Goal: Task Accomplishment & Management: Use online tool/utility

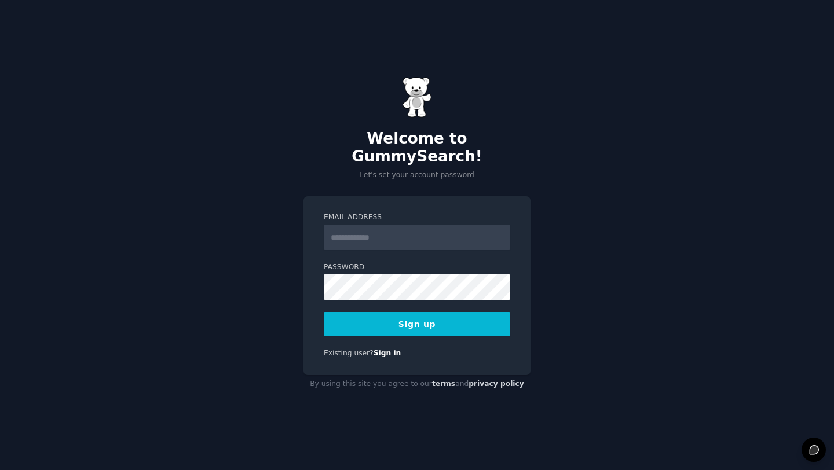
click at [412, 225] on input "Email Address" at bounding box center [417, 237] width 186 height 25
type input "**********"
click at [299, 317] on div "**********" at bounding box center [417, 235] width 834 height 470
click at [369, 317] on button "Sign up" at bounding box center [417, 324] width 186 height 24
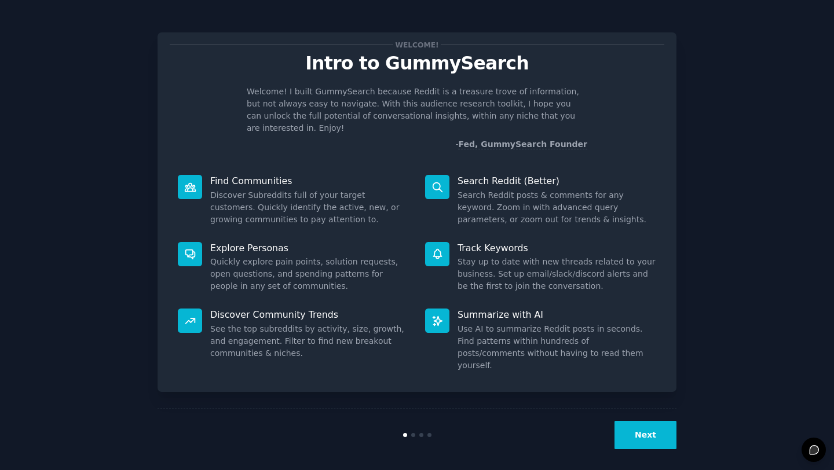
click at [724, 234] on div "Welcome! Intro to GummySearch Welcome! I built GummySearch because Reddit is a …" at bounding box center [416, 238] width 801 height 445
click at [798, 221] on div "Welcome! Intro to GummySearch Welcome! I built GummySearch because Reddit is a …" at bounding box center [416, 238] width 801 height 445
click at [639, 421] on button "Next" at bounding box center [645, 435] width 62 height 28
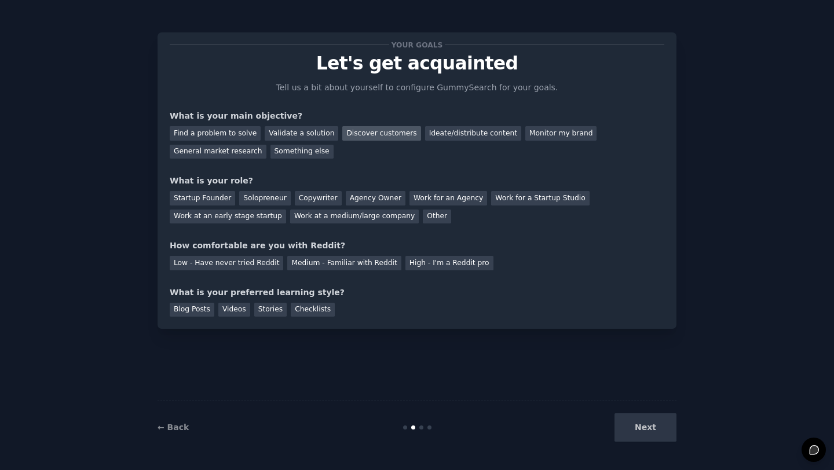
click at [387, 136] on div "Discover customers" at bounding box center [381, 133] width 78 height 14
click at [550, 133] on div "Monitor my brand" at bounding box center [560, 133] width 71 height 14
click at [491, 197] on div "Work for a Startup Studio" at bounding box center [540, 198] width 98 height 14
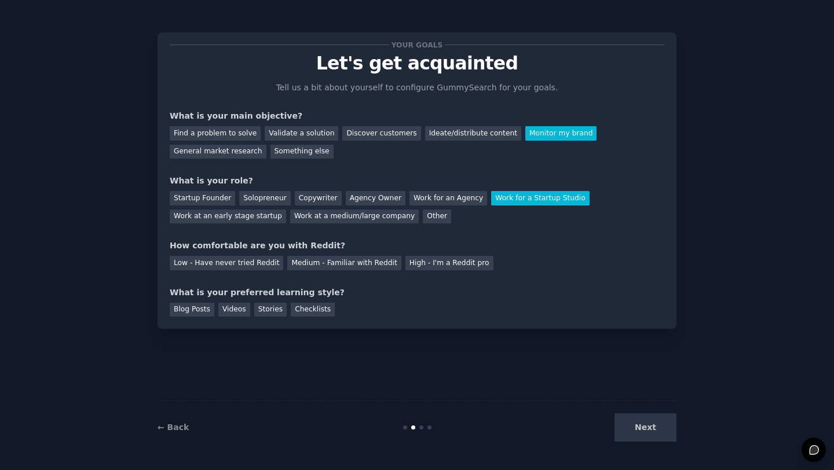
click at [491, 197] on div "Work for a Startup Studio" at bounding box center [540, 198] width 98 height 14
click at [210, 220] on div "Work at an early stage startup" at bounding box center [228, 217] width 116 height 14
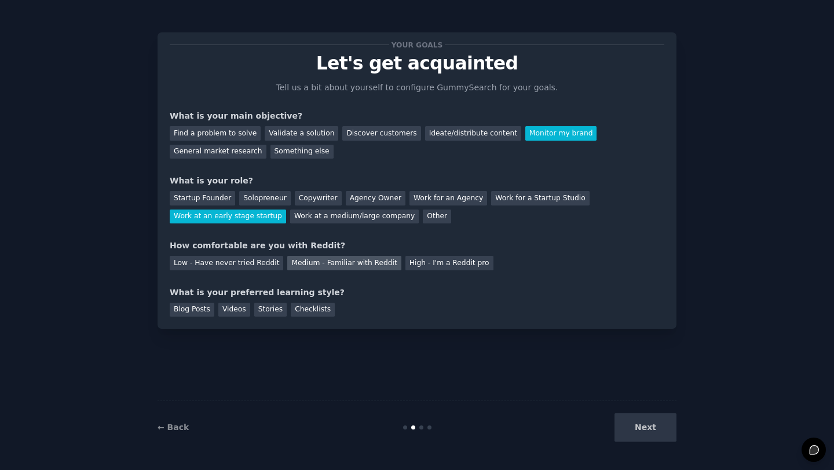
click at [304, 262] on div "Medium - Familiar with Reddit" at bounding box center [343, 263] width 113 height 14
click at [232, 303] on div "Videos" at bounding box center [234, 310] width 32 height 14
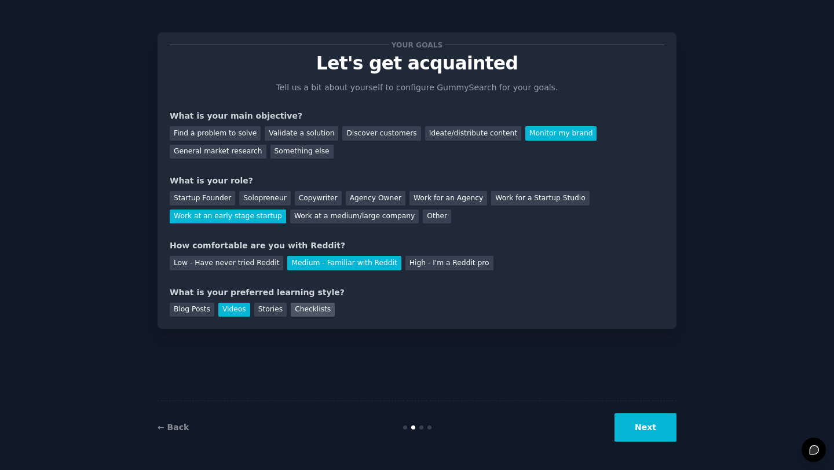
click at [314, 311] on div "Checklists" at bounding box center [313, 310] width 44 height 14
click at [227, 306] on div "Videos" at bounding box center [234, 310] width 32 height 14
click at [659, 429] on button "Next" at bounding box center [645, 427] width 62 height 28
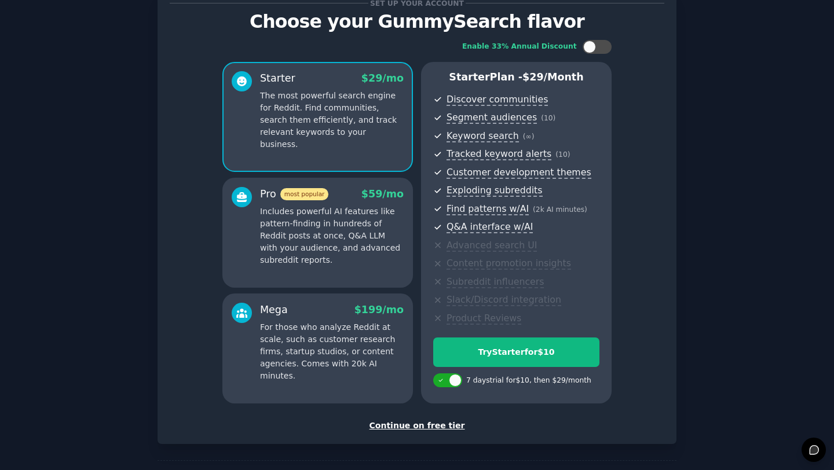
scroll to position [71, 0]
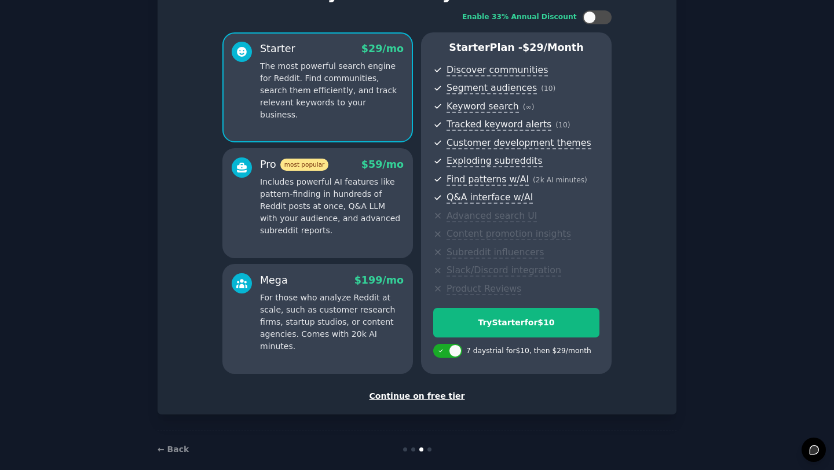
click at [420, 395] on div "Continue on free tier" at bounding box center [417, 396] width 494 height 12
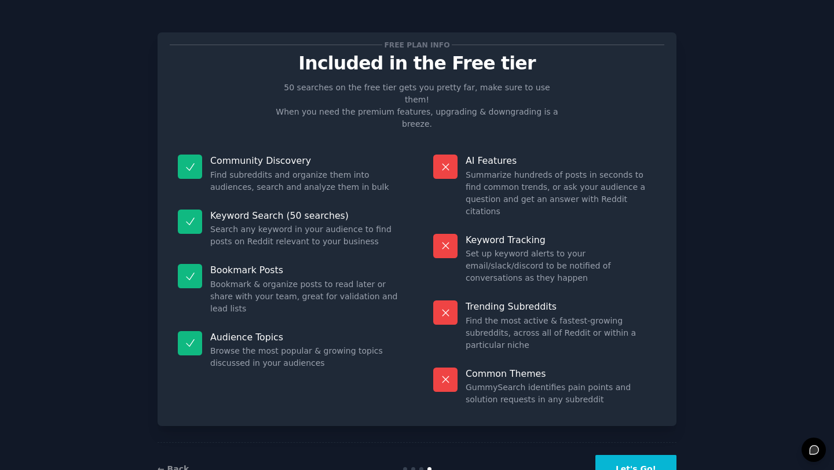
click at [650, 455] on button "Let's Go!" at bounding box center [635, 469] width 81 height 28
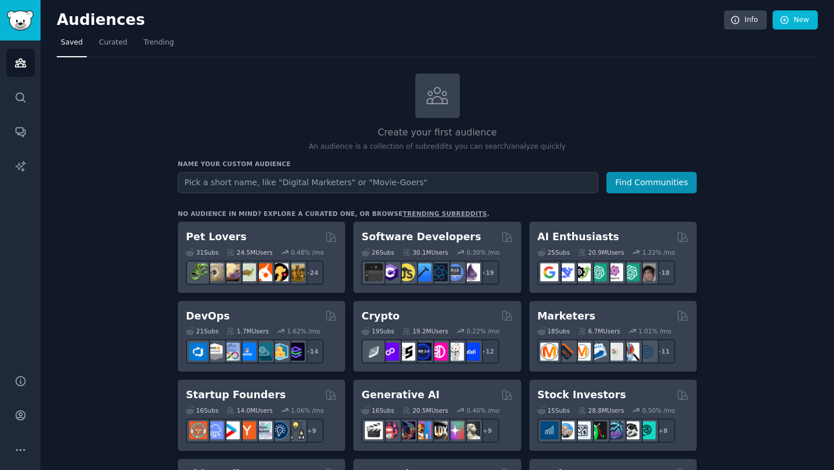
click at [453, 183] on input "text" at bounding box center [388, 182] width 420 height 21
type input "recruiting"
click at [606, 172] on button "Find Communities" at bounding box center [651, 182] width 90 height 21
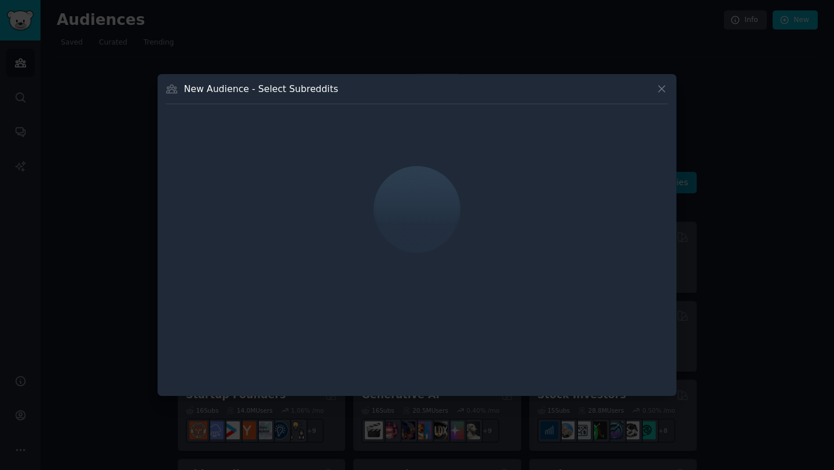
click at [659, 90] on icon at bounding box center [661, 89] width 6 height 6
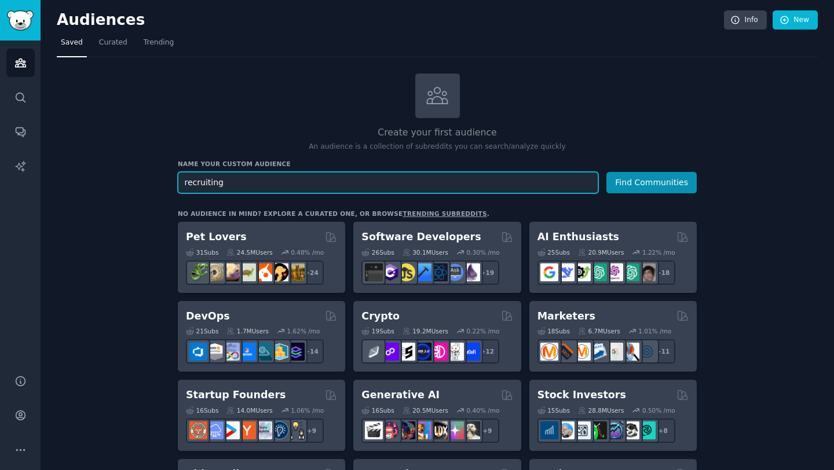
click at [365, 189] on input "recruiting" at bounding box center [388, 182] width 420 height 21
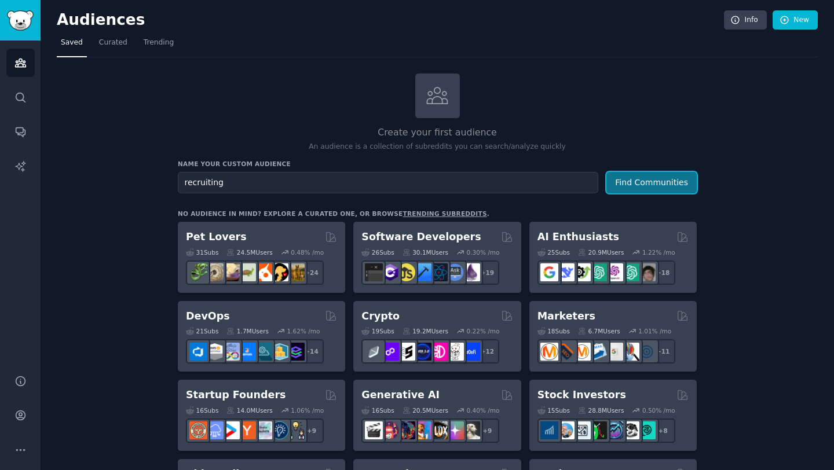
click at [633, 183] on button "Find Communities" at bounding box center [651, 182] width 90 height 21
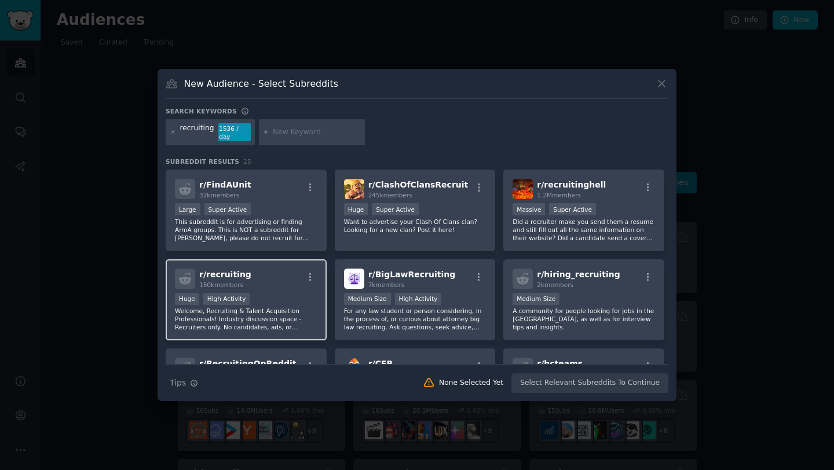
click at [289, 269] on div "r/ recruiting 150k members" at bounding box center [246, 279] width 142 height 20
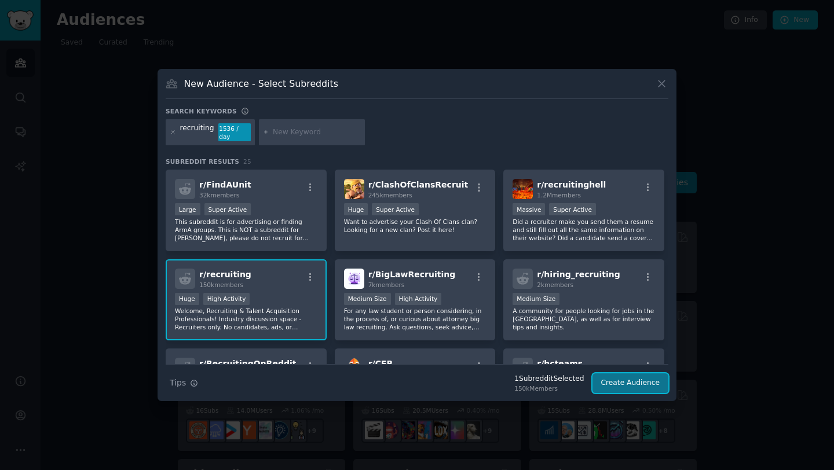
click at [621, 381] on button "Create Audience" at bounding box center [630, 383] width 76 height 20
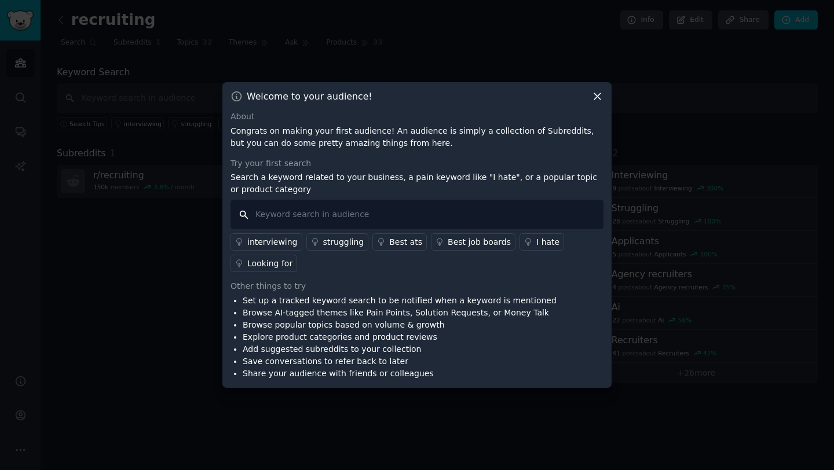
click at [374, 205] on input "text" at bounding box center [416, 215] width 373 height 30
type input "Ai"
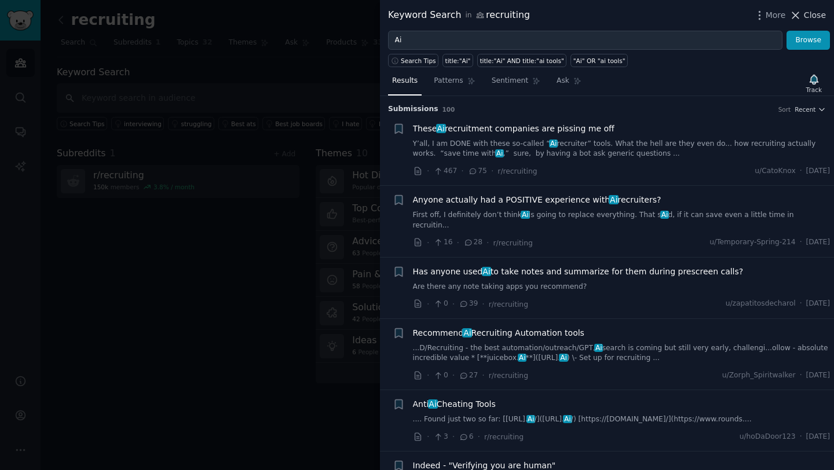
click at [817, 17] on span "Close" at bounding box center [815, 15] width 22 height 12
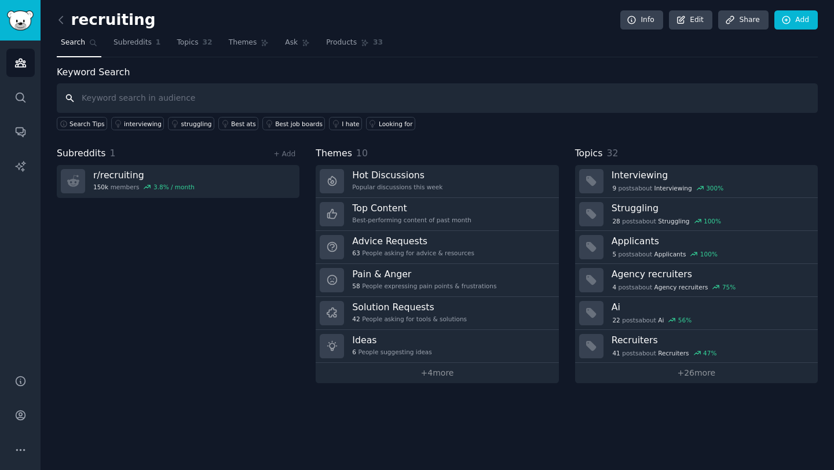
paste input "humanresources"
type input "humanresources"
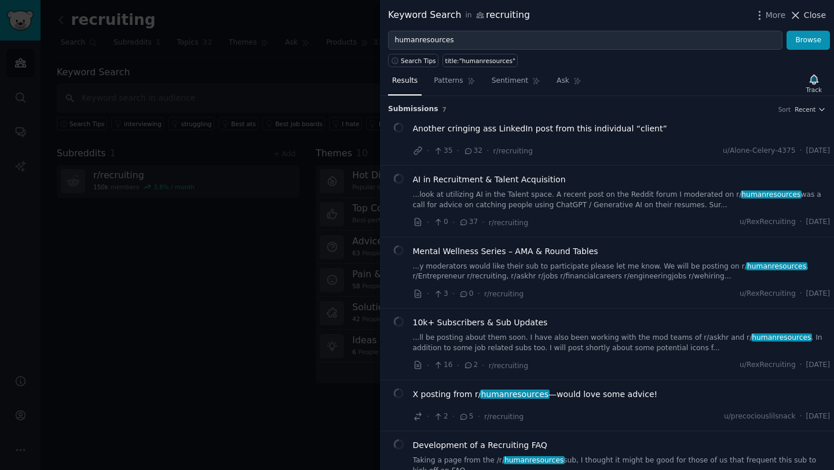
click at [815, 17] on span "Close" at bounding box center [815, 15] width 22 height 12
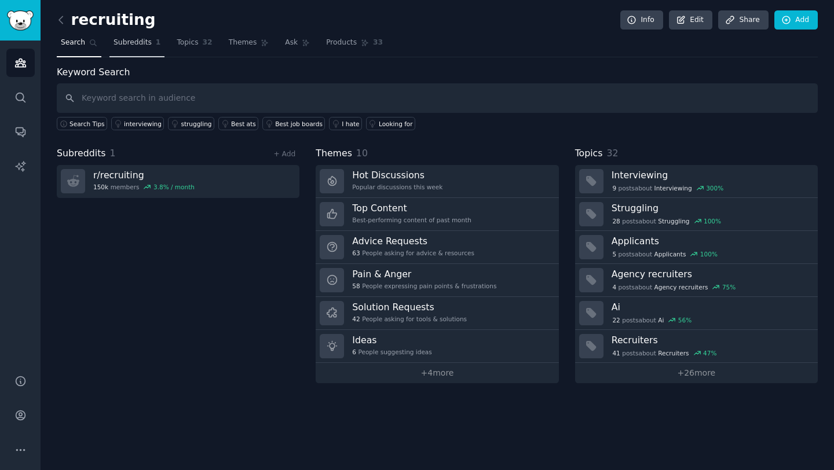
click at [127, 40] on span "Subreddits" at bounding box center [132, 43] width 38 height 10
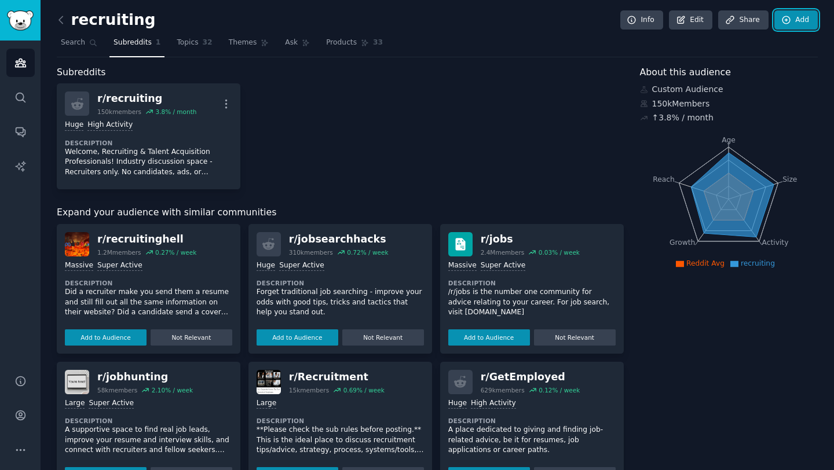
click at [790, 14] on link "Add" at bounding box center [795, 20] width 43 height 20
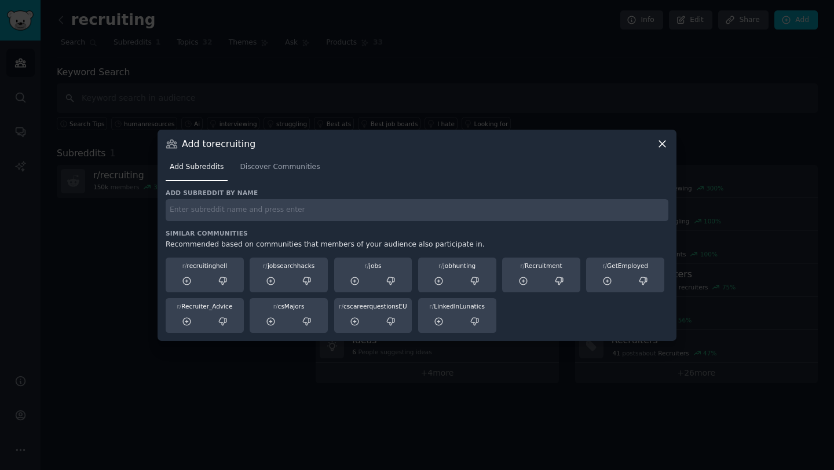
click at [219, 215] on input "text" at bounding box center [417, 210] width 502 height 23
paste input "humanresources"
type input "humanresources"
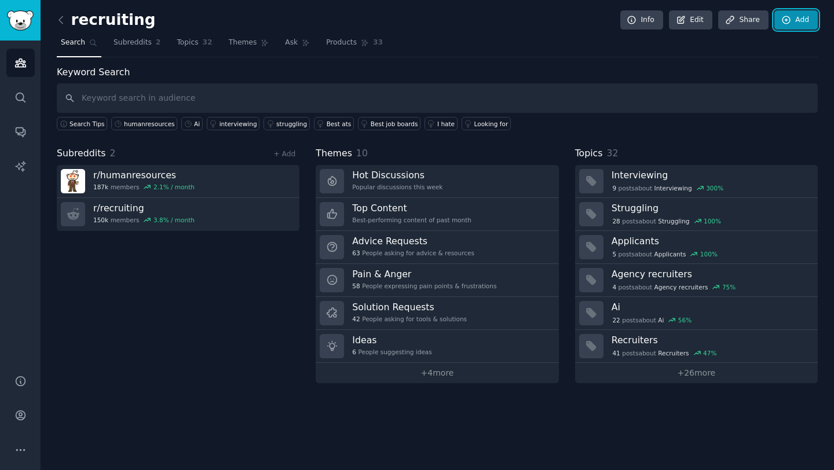
click at [800, 12] on link "Add" at bounding box center [795, 20] width 43 height 20
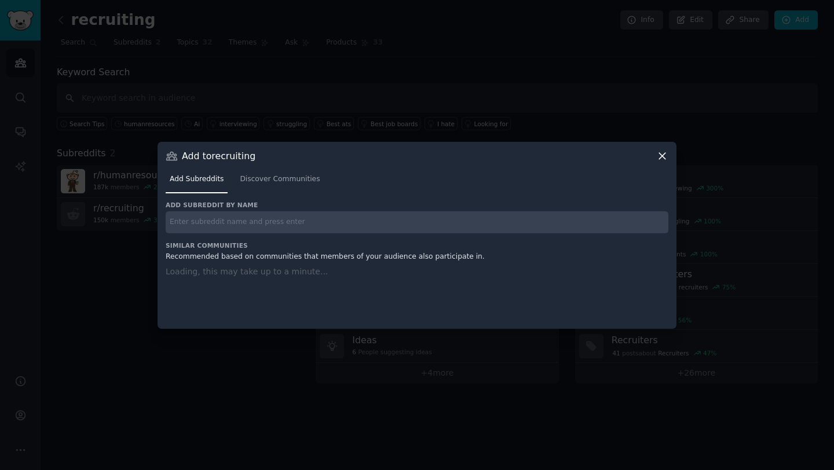
click at [252, 222] on input "text" at bounding box center [417, 222] width 502 height 23
paste input "AskHR"
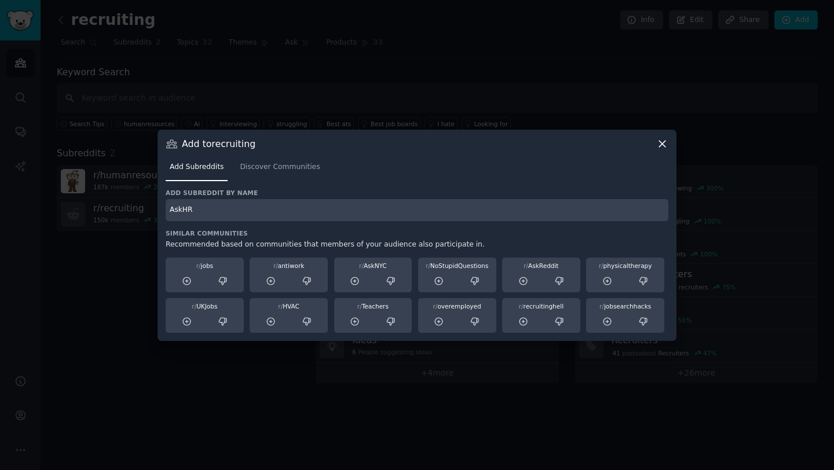
type input "AskHR"
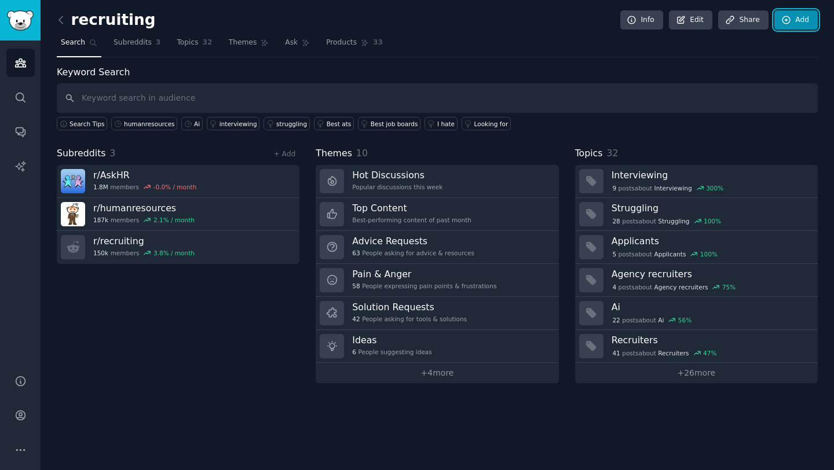
click at [809, 14] on link "Add" at bounding box center [795, 20] width 43 height 20
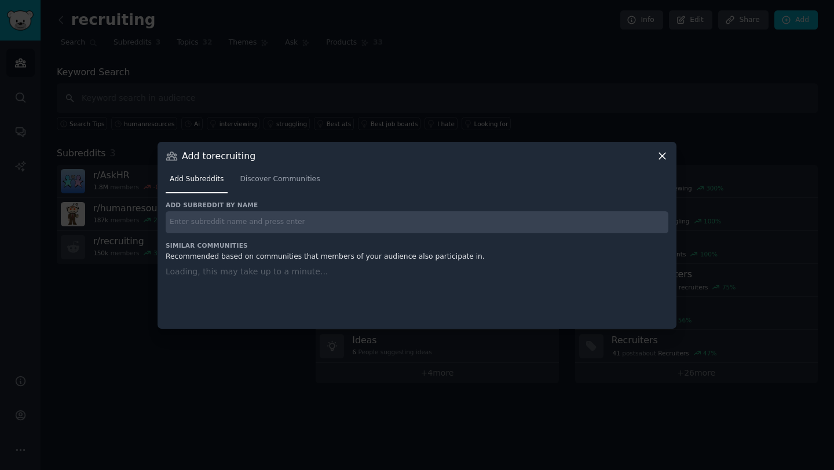
click at [250, 219] on input "text" at bounding box center [417, 222] width 502 height 23
paste input "talentacquisition"
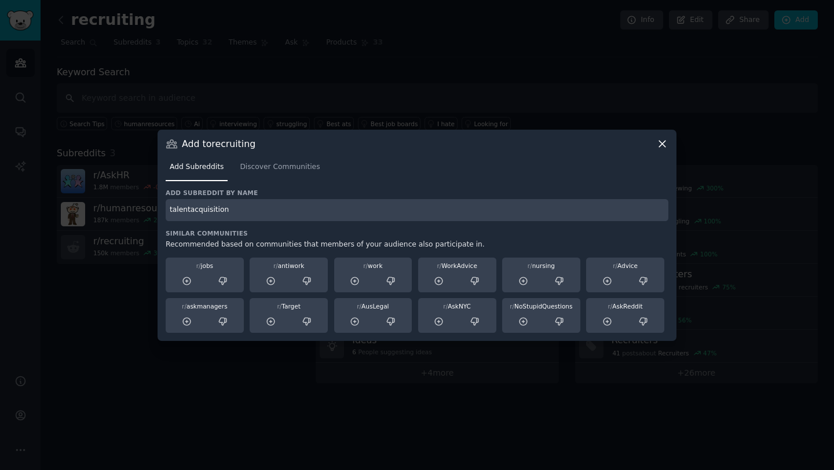
type input "talentacquisition"
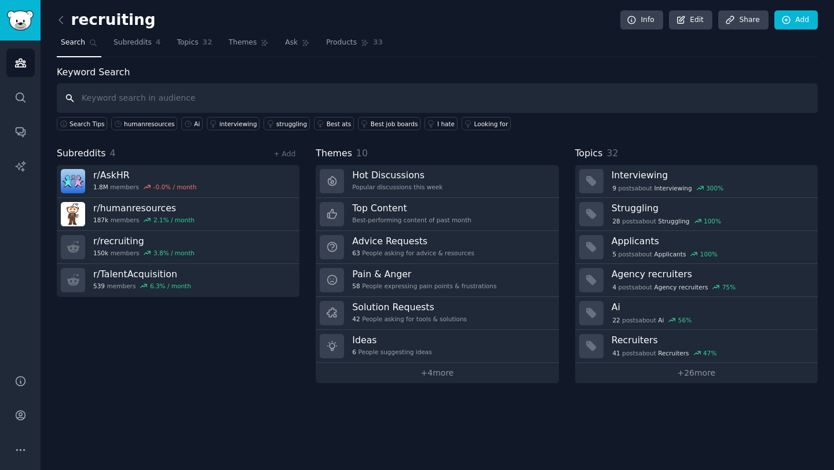
click at [654, 102] on input "text" at bounding box center [437, 98] width 761 height 30
paste input "jobs"
type input "jobs"
click at [787, 19] on icon at bounding box center [786, 20] width 10 height 10
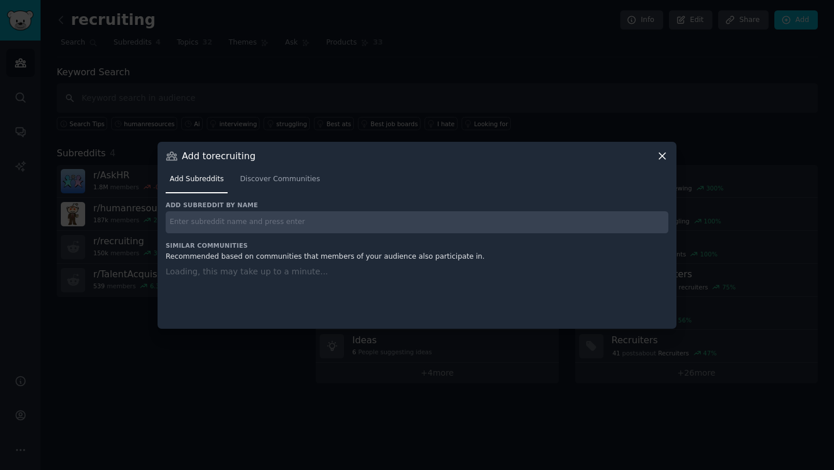
click at [324, 210] on div "Add subreddit by name" at bounding box center [417, 217] width 502 height 32
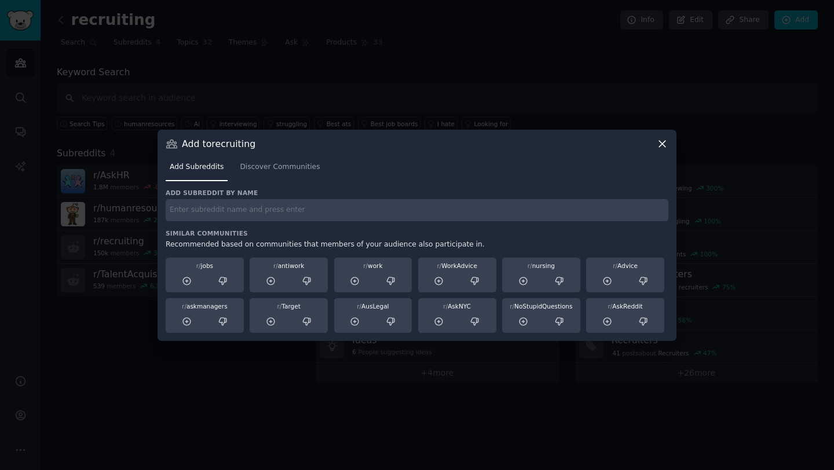
click at [318, 212] on input "text" at bounding box center [417, 210] width 502 height 23
paste input "jobs"
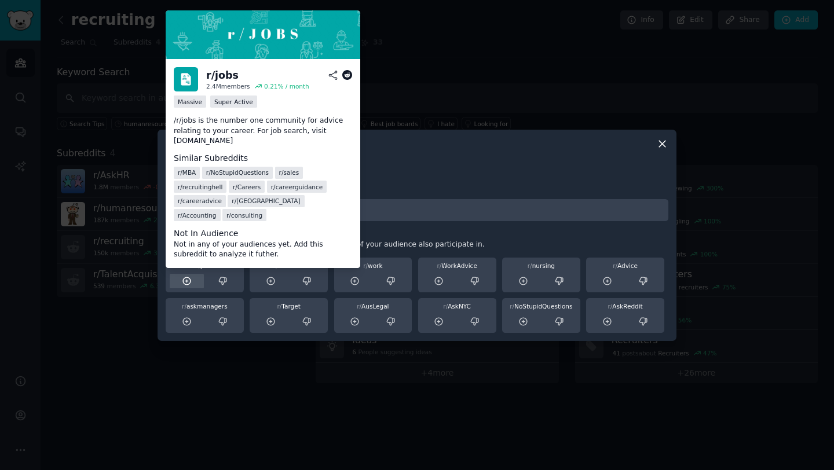
click at [188, 277] on icon at bounding box center [187, 281] width 8 height 8
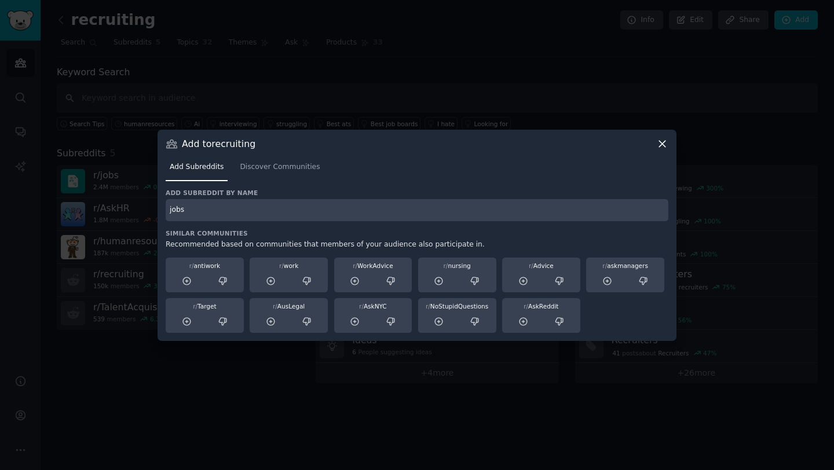
click at [297, 205] on input "jobs" at bounding box center [417, 210] width 502 height 23
paste input "careerguidance"
type input "careerguidance"
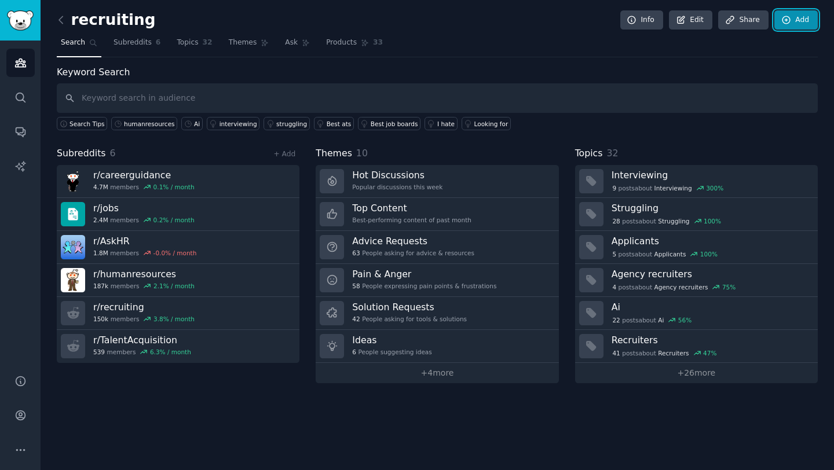
click at [790, 25] on link "Add" at bounding box center [795, 20] width 43 height 20
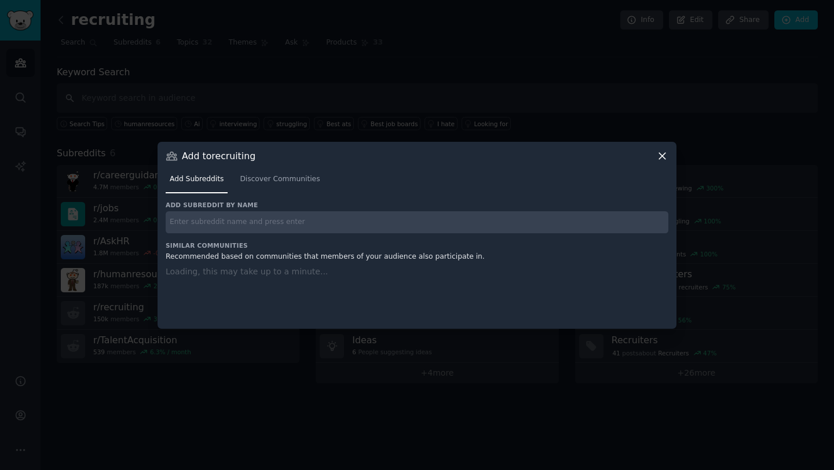
click at [250, 221] on input "text" at bounding box center [417, 222] width 502 height 23
paste input "AskManagement"
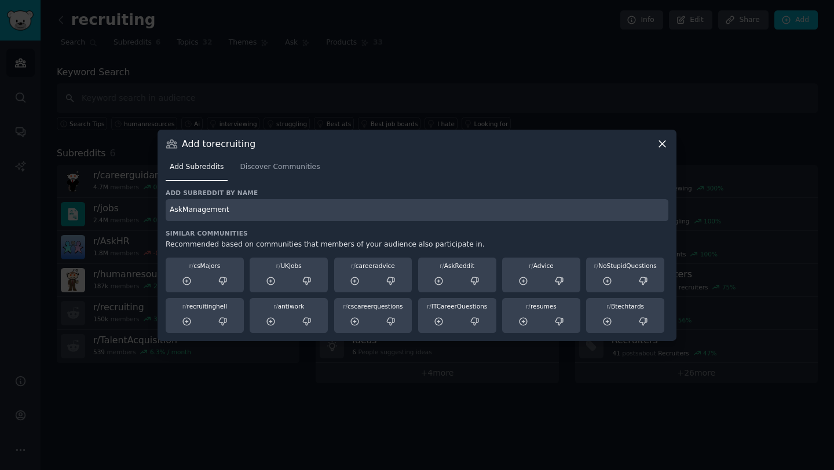
type input "AskManagement"
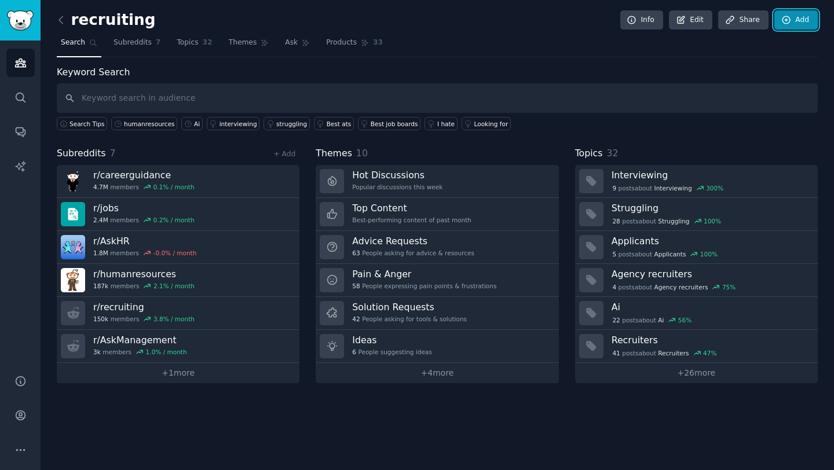
click at [808, 26] on link "Add" at bounding box center [795, 20] width 43 height 20
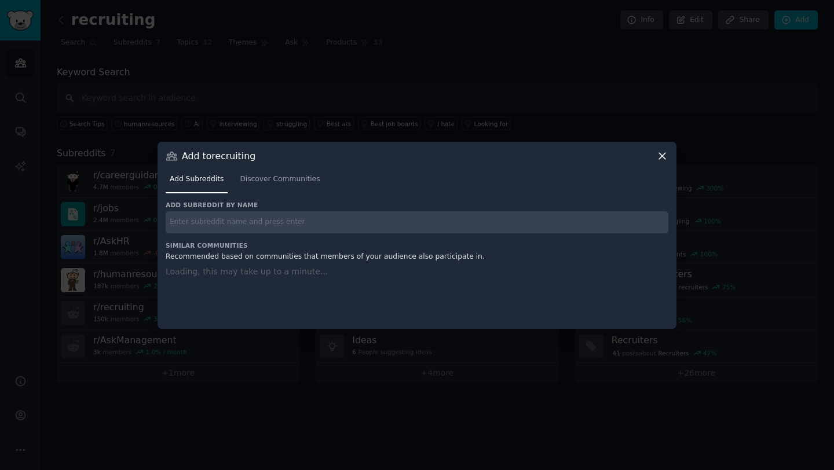
click at [276, 215] on input "text" at bounding box center [417, 222] width 502 height 23
paste input "futurology"
type input "futurology"
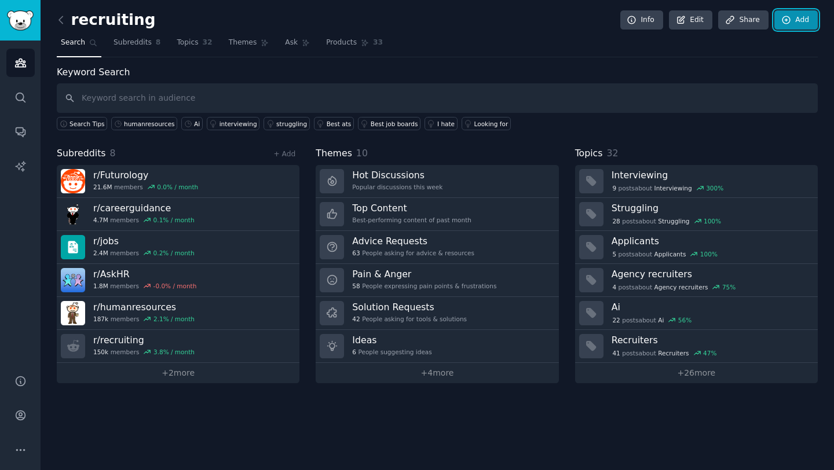
click at [797, 25] on link "Add" at bounding box center [795, 20] width 43 height 20
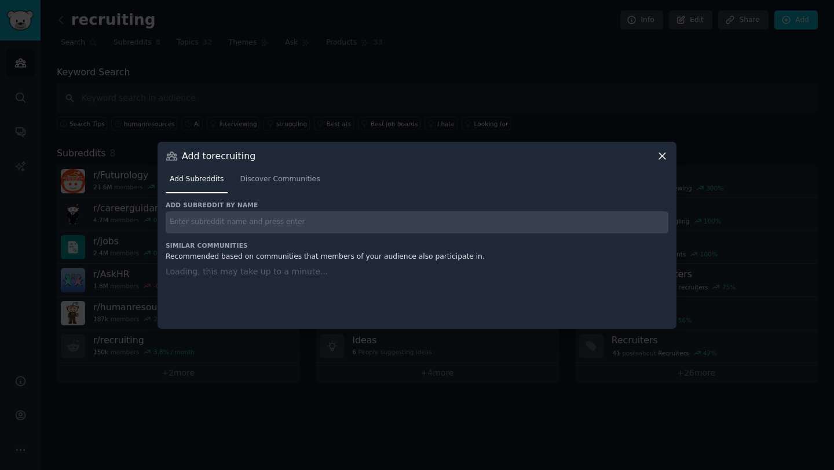
click at [259, 217] on input "text" at bounding box center [417, 222] width 502 height 23
paste input "artificial"
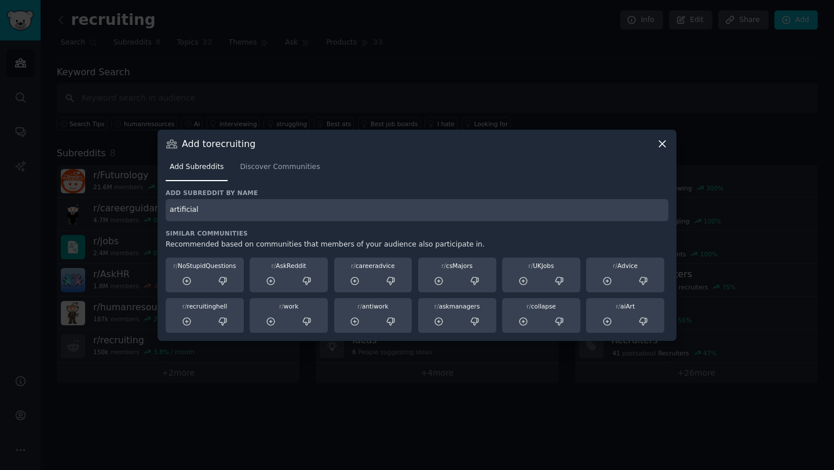
type input "artificial"
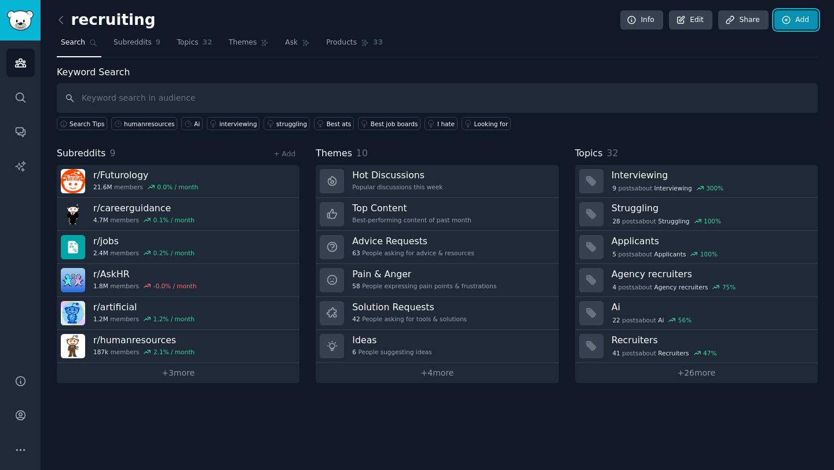
click at [800, 25] on link "Add" at bounding box center [795, 20] width 43 height 20
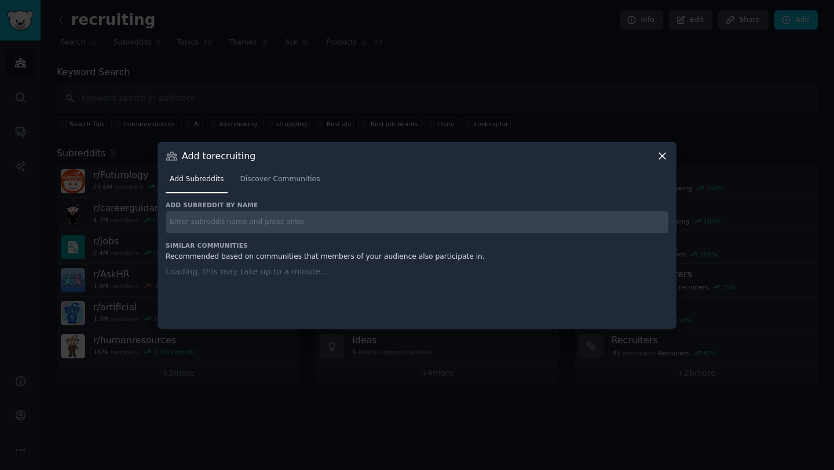
click at [196, 228] on input "text" at bounding box center [417, 222] width 502 height 23
paste input "MachineLearning"
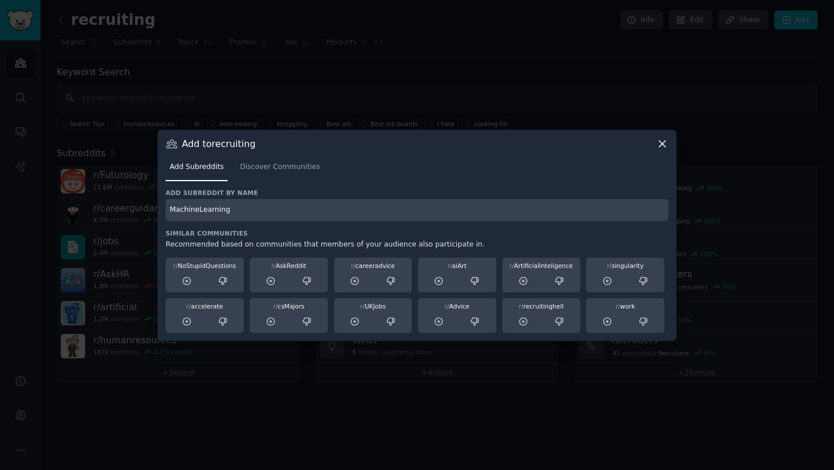
type input "MachineLearning"
